Goal: Transaction & Acquisition: Book appointment/travel/reservation

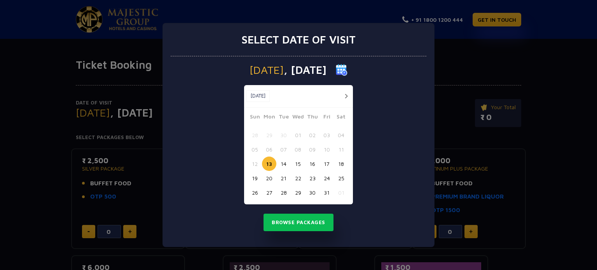
click at [552, 128] on div "Select date of visit Monday , 13 Oct 2025 Oct, 2025 Oct, 2025 Sun Mon Tue Wed T…" at bounding box center [298, 135] width 597 height 270
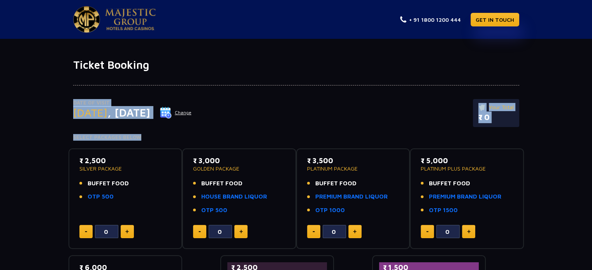
drag, startPoint x: 590, startPoint y: 53, endPoint x: 597, endPoint y: 140, distance: 87.0
click at [591, 140] on html "+ 91 1800 1200 444 GET IN TOUCH Ticket Booking Date of Visit [DATE] Change Your…" at bounding box center [296, 221] width 592 height 442
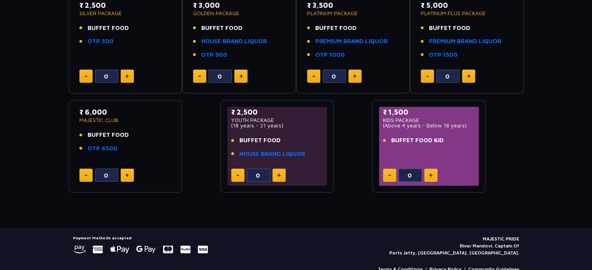
scroll to position [171, 0]
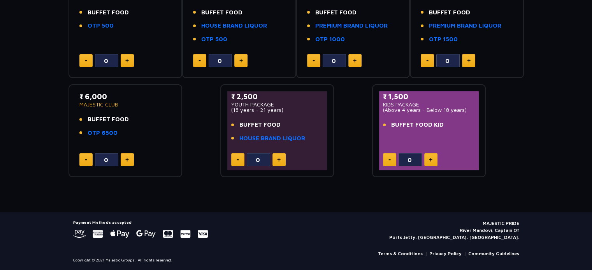
click at [583, 168] on div "Date of Visit [DATE] Change Your Total ₹ 0 Select Packages Below ₹ 2,500 SILVER…" at bounding box center [296, 38] width 592 height 277
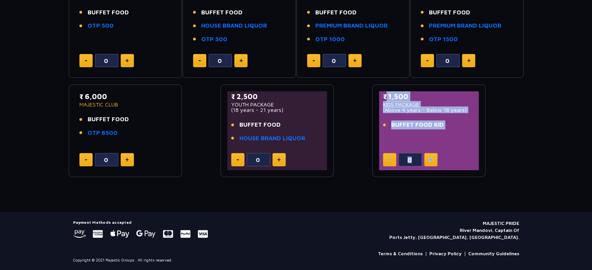
drag, startPoint x: 583, startPoint y: 168, endPoint x: 583, endPoint y: 172, distance: 3.9
click at [583, 172] on div "Date of Visit [DATE] Change Your Total ₹ 0 Select Packages Below ₹ 2,500 SILVER…" at bounding box center [296, 38] width 592 height 277
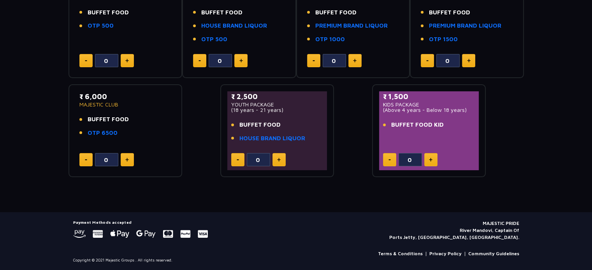
drag, startPoint x: 583, startPoint y: 172, endPoint x: 597, endPoint y: 199, distance: 30.8
click at [591, 199] on html "+ 91 1800 1200 444 GET IN TOUCH Ticket Booking Date of Visit [DATE] Change Your…" at bounding box center [296, 50] width 592 height 442
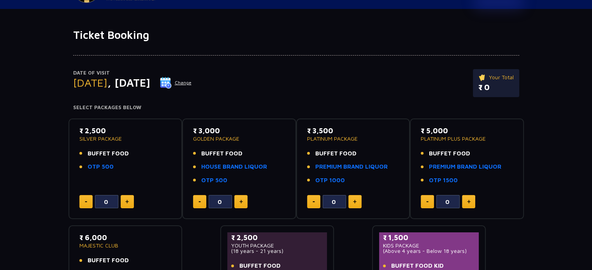
scroll to position [0, 0]
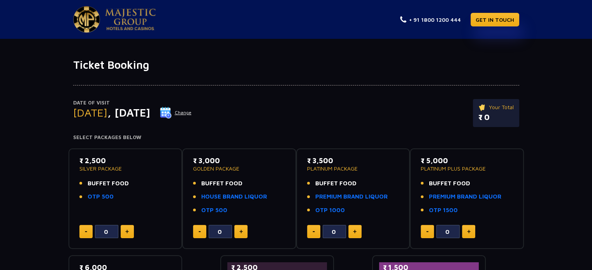
click at [126, 25] on img at bounding box center [130, 20] width 51 height 22
